Goal: Task Accomplishment & Management: Use online tool/utility

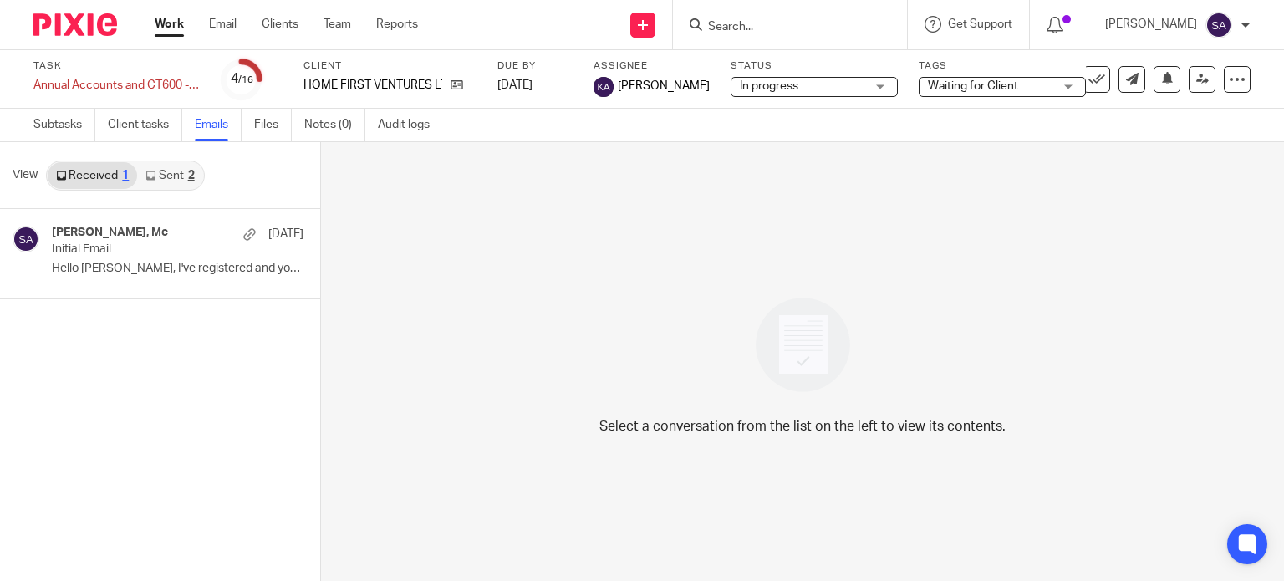
click at [728, 23] on input "Search" at bounding box center [781, 27] width 150 height 15
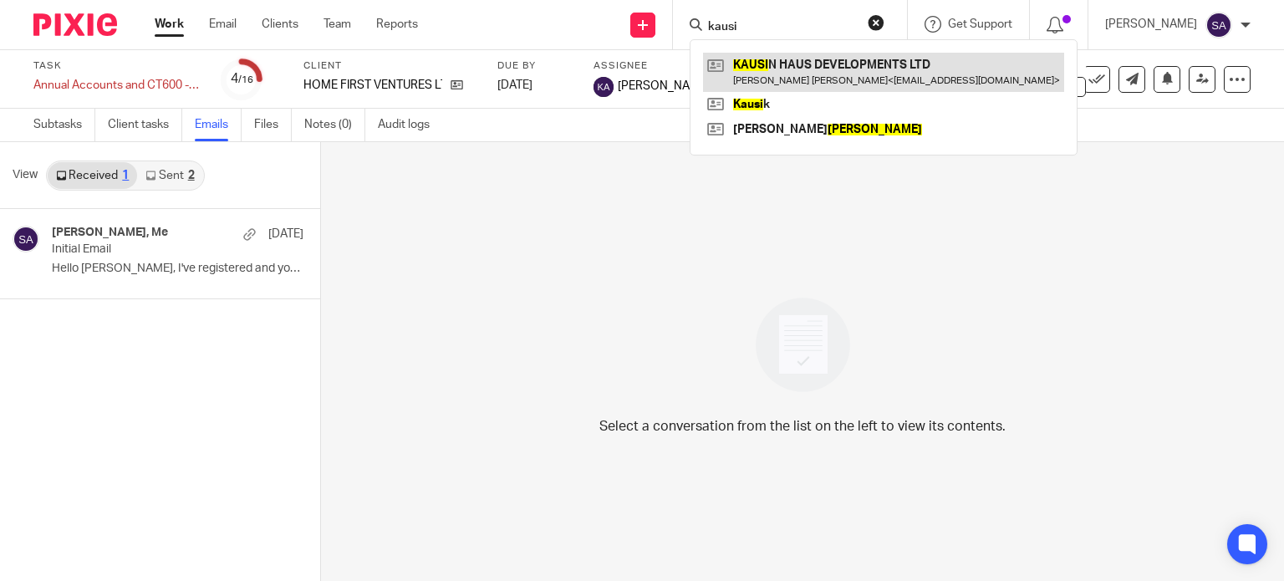
type input "kausi"
click at [823, 69] on link at bounding box center [883, 72] width 361 height 38
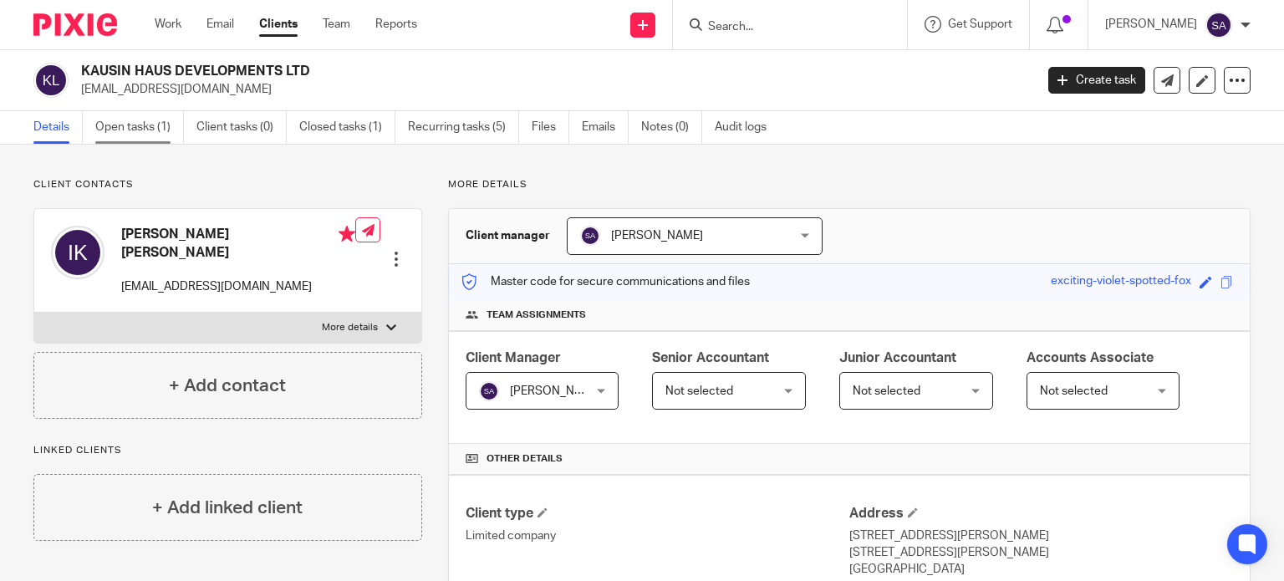
click at [150, 134] on link "Open tasks (1)" at bounding box center [139, 127] width 89 height 33
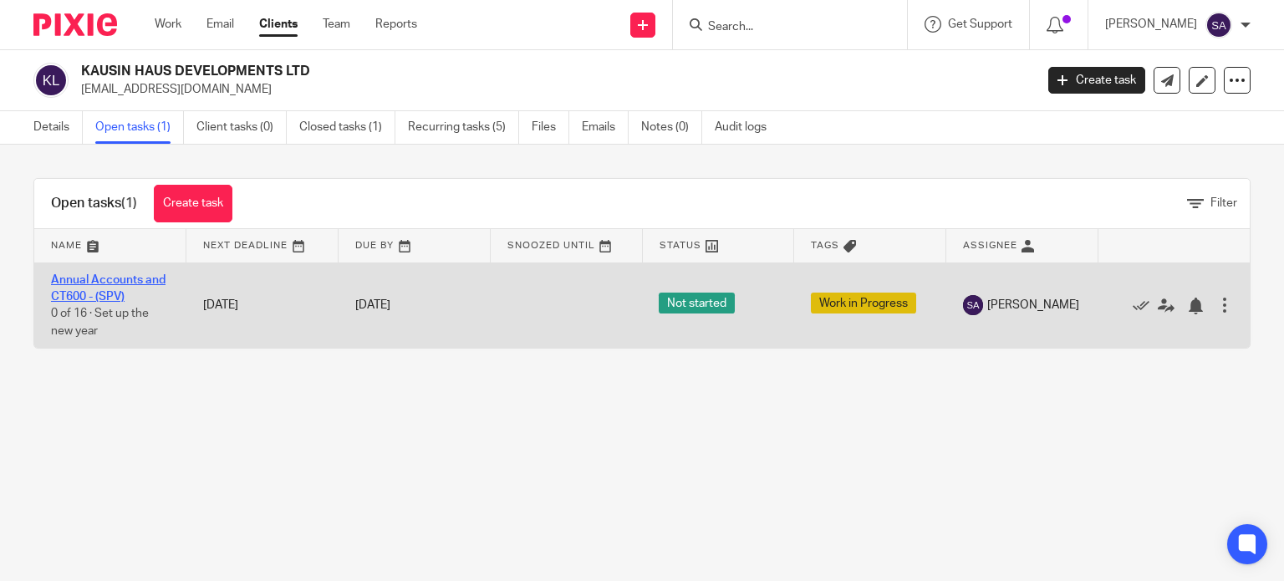
click at [141, 283] on link "Annual Accounts and CT600 - (SPV)" at bounding box center [108, 288] width 115 height 28
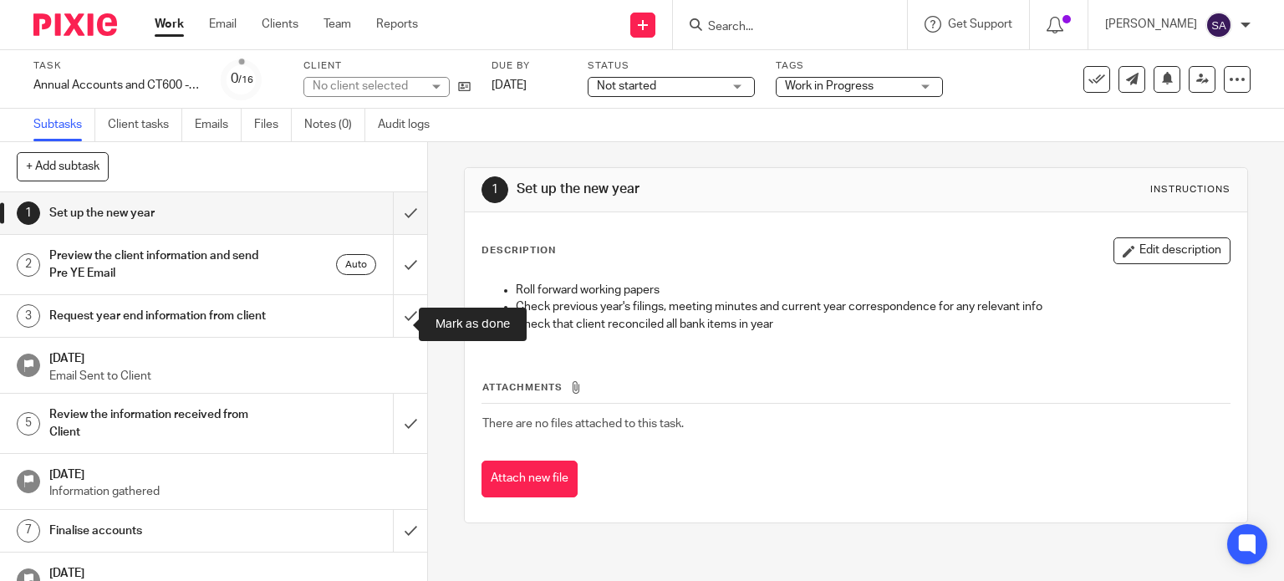
click at [309, 329] on div "Request year end information from client" at bounding box center [212, 315] width 327 height 25
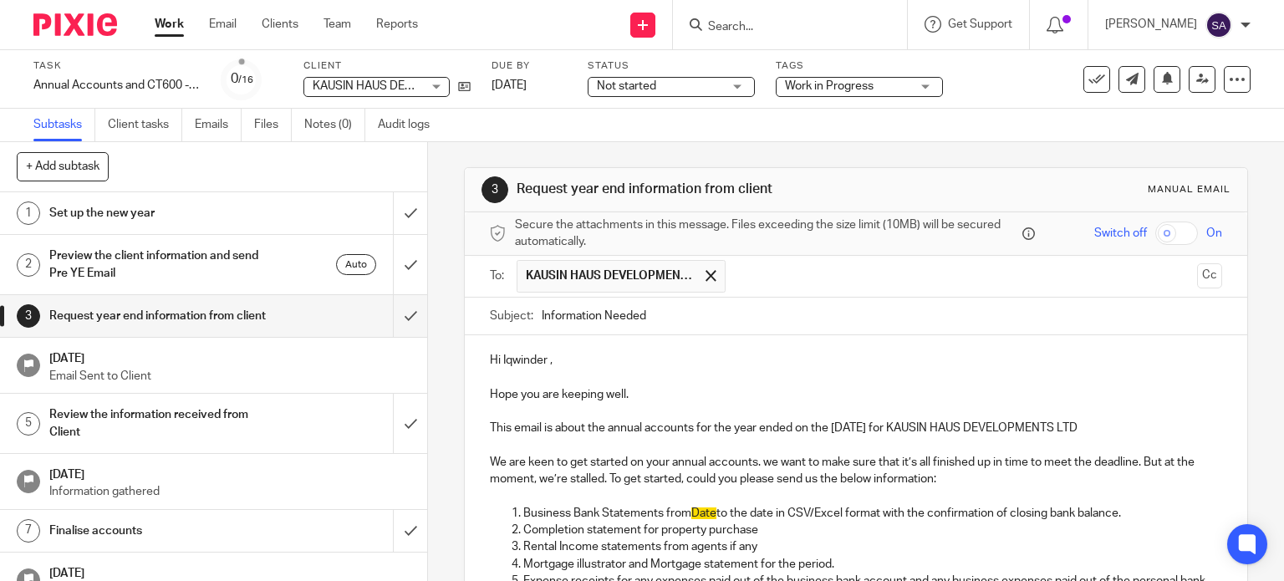
click at [669, 316] on input "Information Needed" at bounding box center [882, 317] width 681 height 38
drag, startPoint x: 911, startPoint y: 426, endPoint x: 1128, endPoint y: 420, distance: 216.6
click at [1128, 420] on p "This email is about the annual accounts for the year ended on the 31 Jan 2025 f…" at bounding box center [856, 428] width 733 height 17
copy p "KAUSIN HAUS DEVELOPMENTS LTD"
click at [789, 319] on input "Information Needed YE Jan 2025 -" at bounding box center [882, 317] width 681 height 38
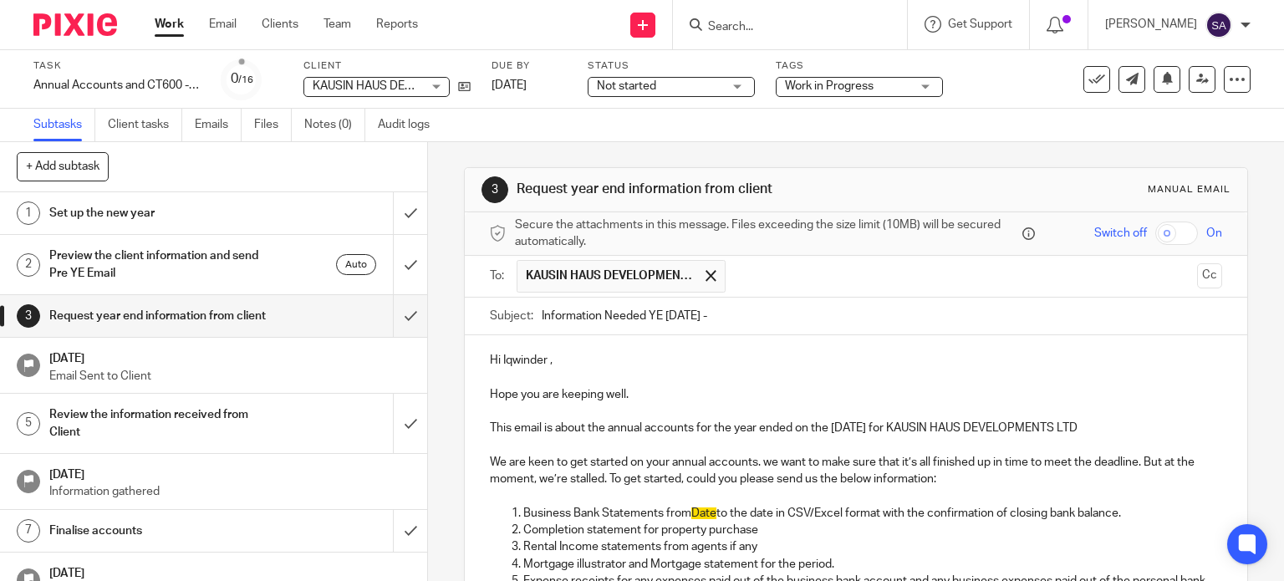
paste input "KAUSIN HAUS DEVELOPMENTS LTD"
click at [716, 314] on input "Information Needed YE Jan 2025 - KAUSIN HAUS DEVELOPMENTS LTD" at bounding box center [882, 317] width 681 height 38
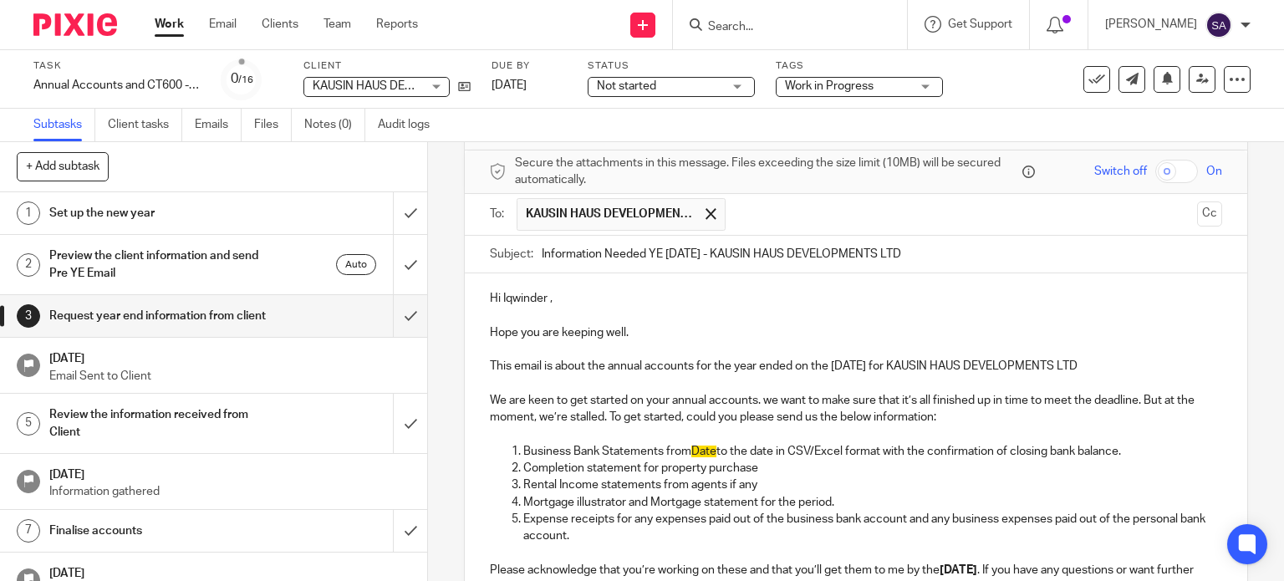
scroll to position [167, 0]
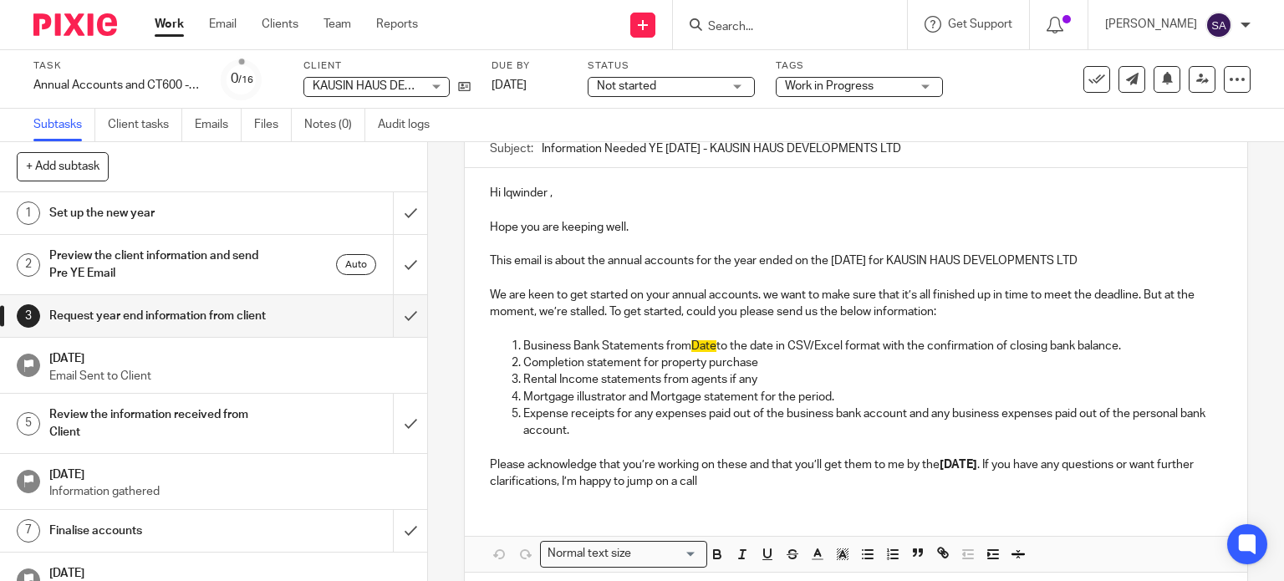
type input "Information Needed YE Jan 2025 - KAUSIN HAUS DEVELOPMENTS LTD"
